Goal: Transaction & Acquisition: Obtain resource

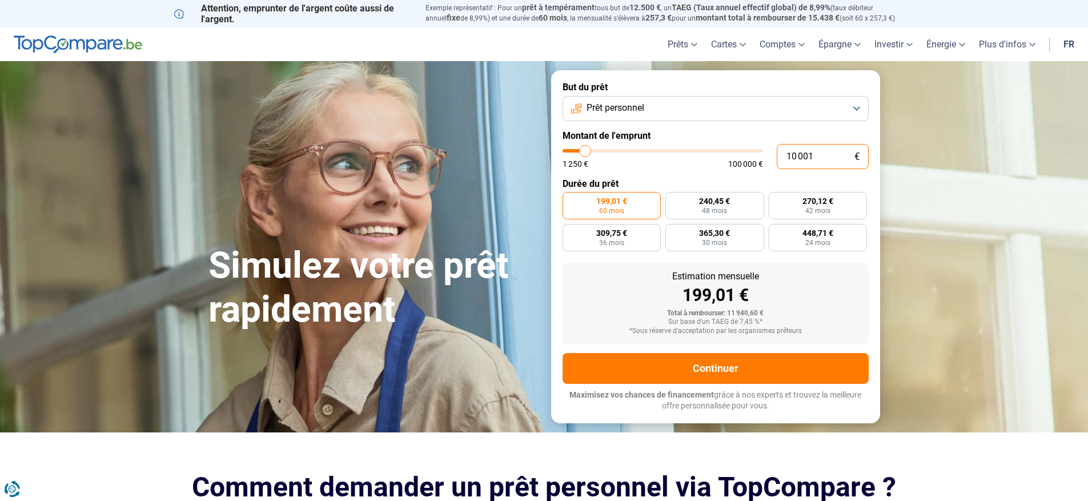
drag, startPoint x: 816, startPoint y: 156, endPoint x: 776, endPoint y: 156, distance: 40.0
click at [777, 156] on input "10 001" at bounding box center [823, 156] width 92 height 25
type input "5"
type input "1250"
type input "50"
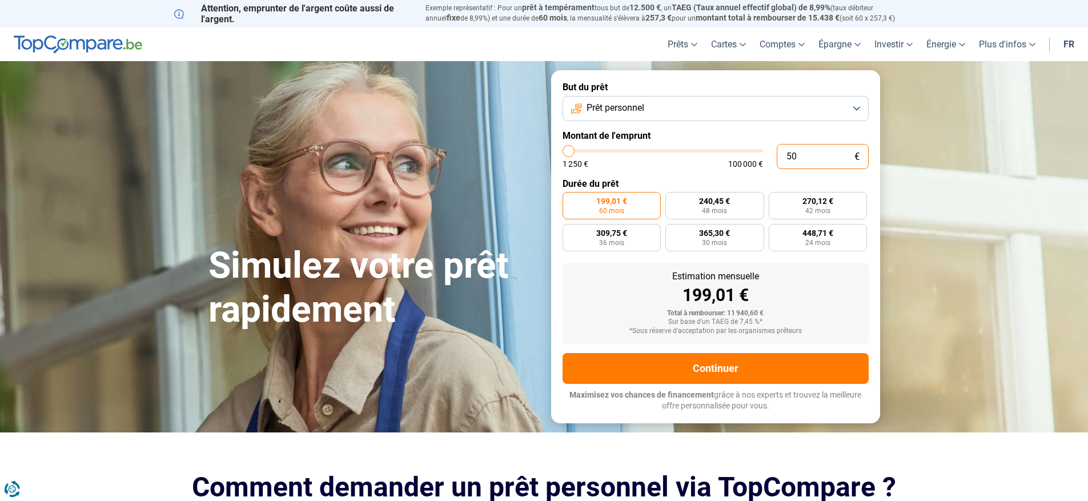
type input "1250"
type input "500"
type input "1250"
type input "5 000"
type input "5000"
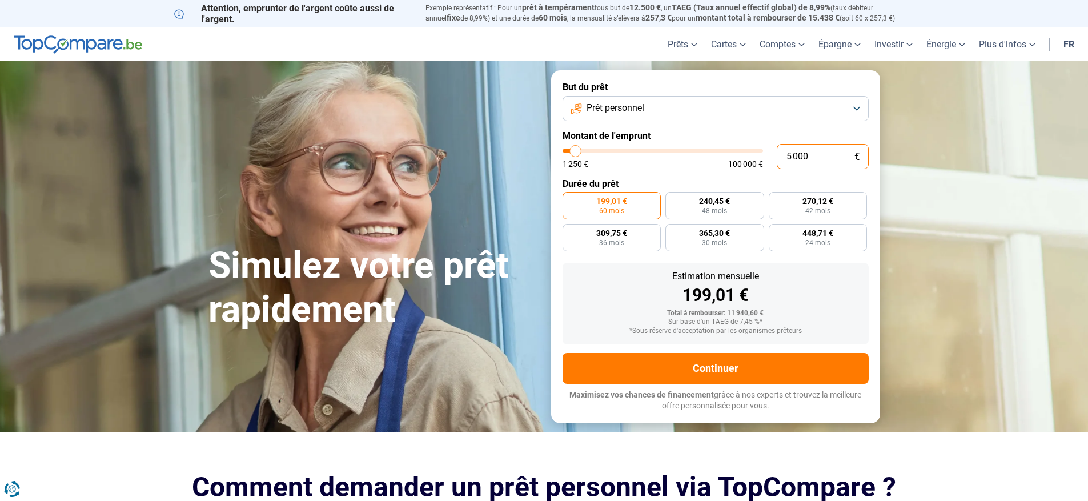
radio input "true"
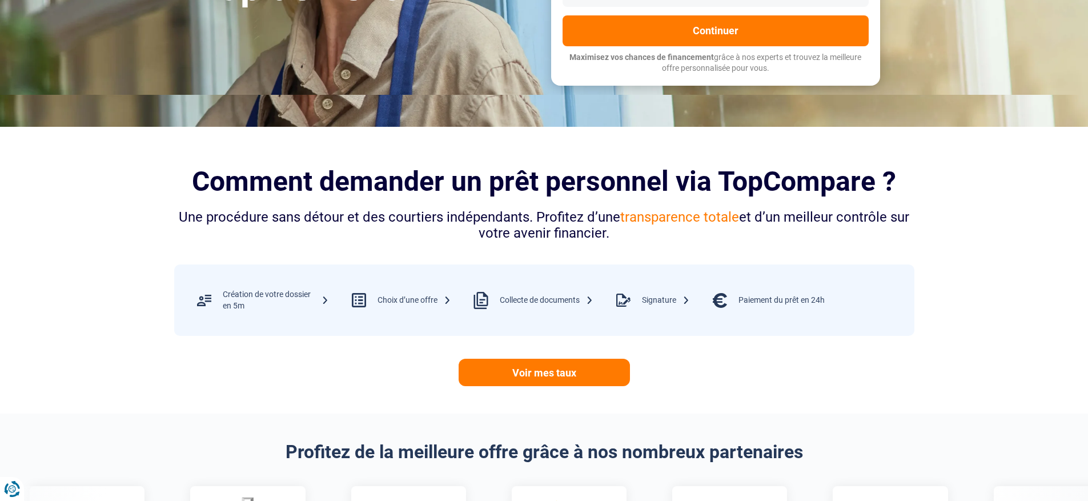
scroll to position [286, 0]
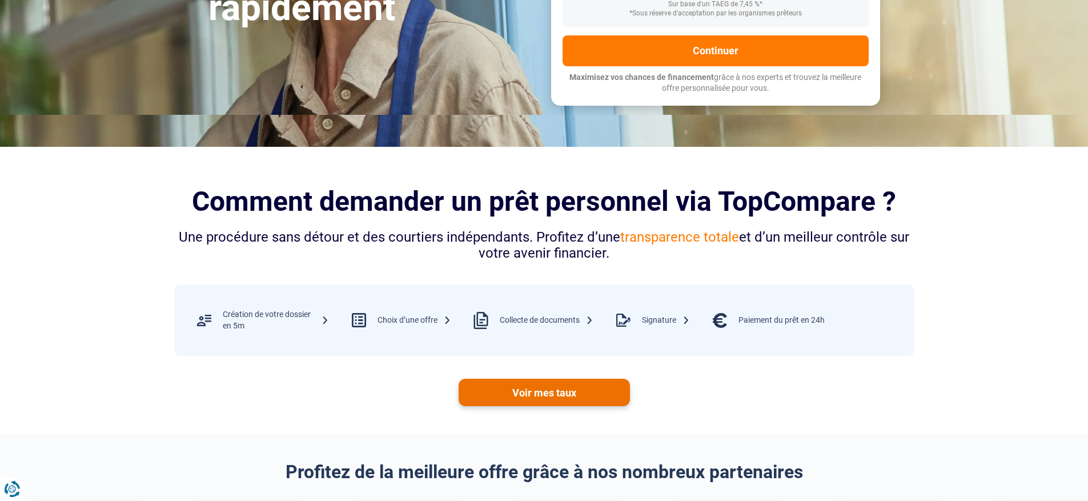
type input "5 000"
click at [585, 390] on link "Voir mes taux" at bounding box center [544, 392] width 171 height 27
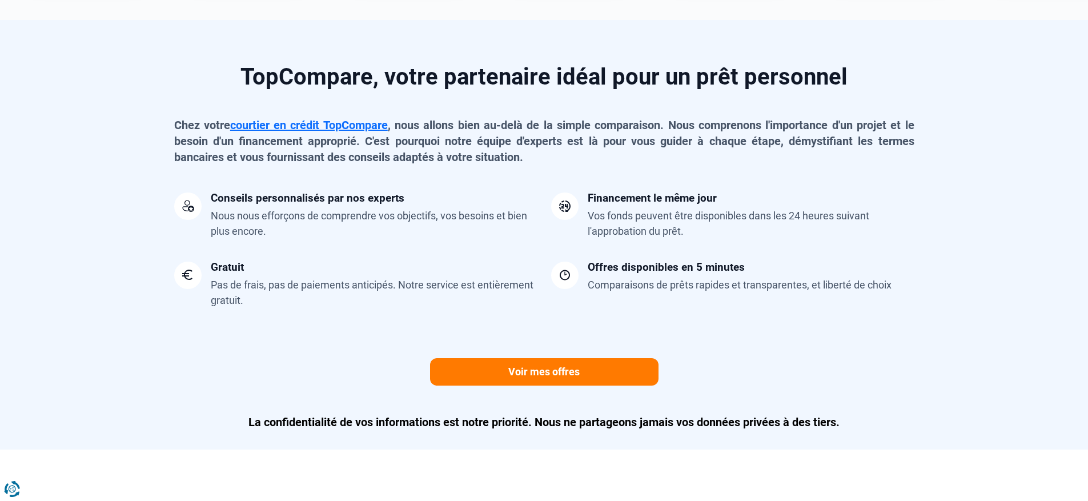
scroll to position [857, 0]
click at [564, 370] on link "Voir mes offres" at bounding box center [544, 371] width 228 height 27
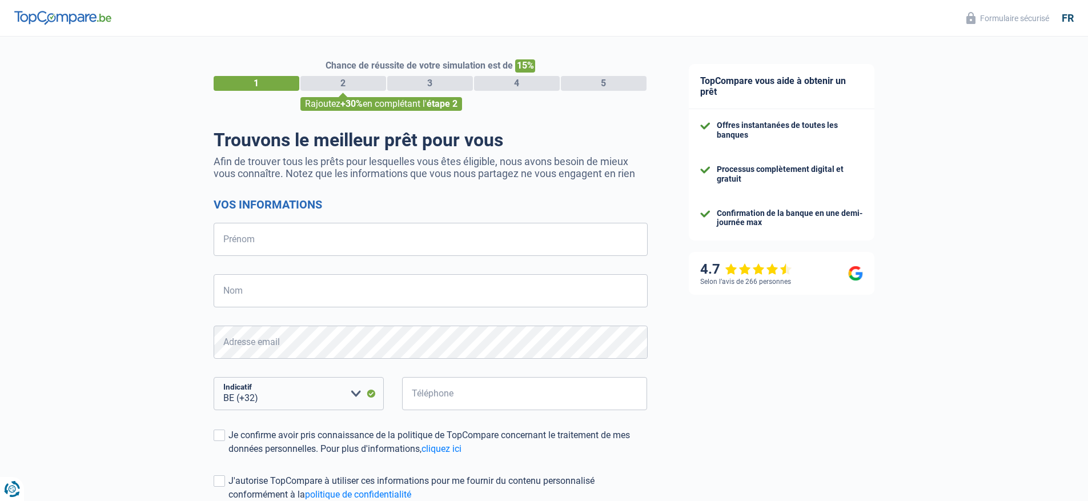
select select "32"
